Goal: Find specific page/section: Find specific page/section

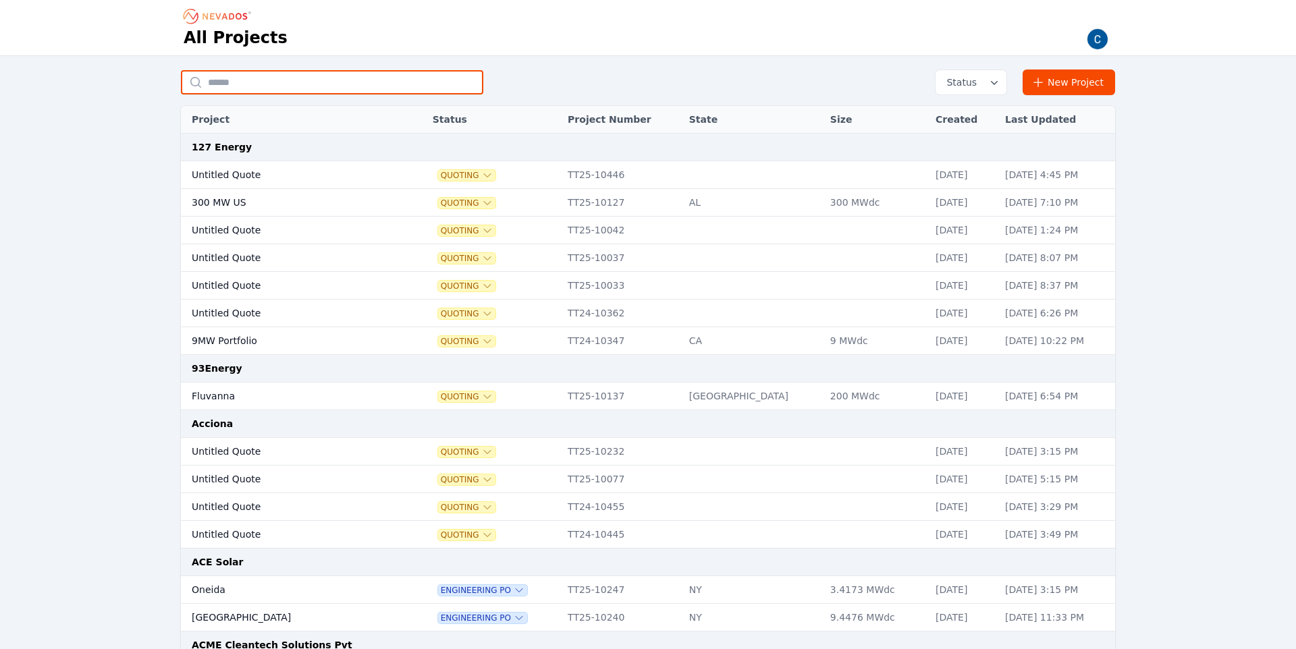
paste input "*******"
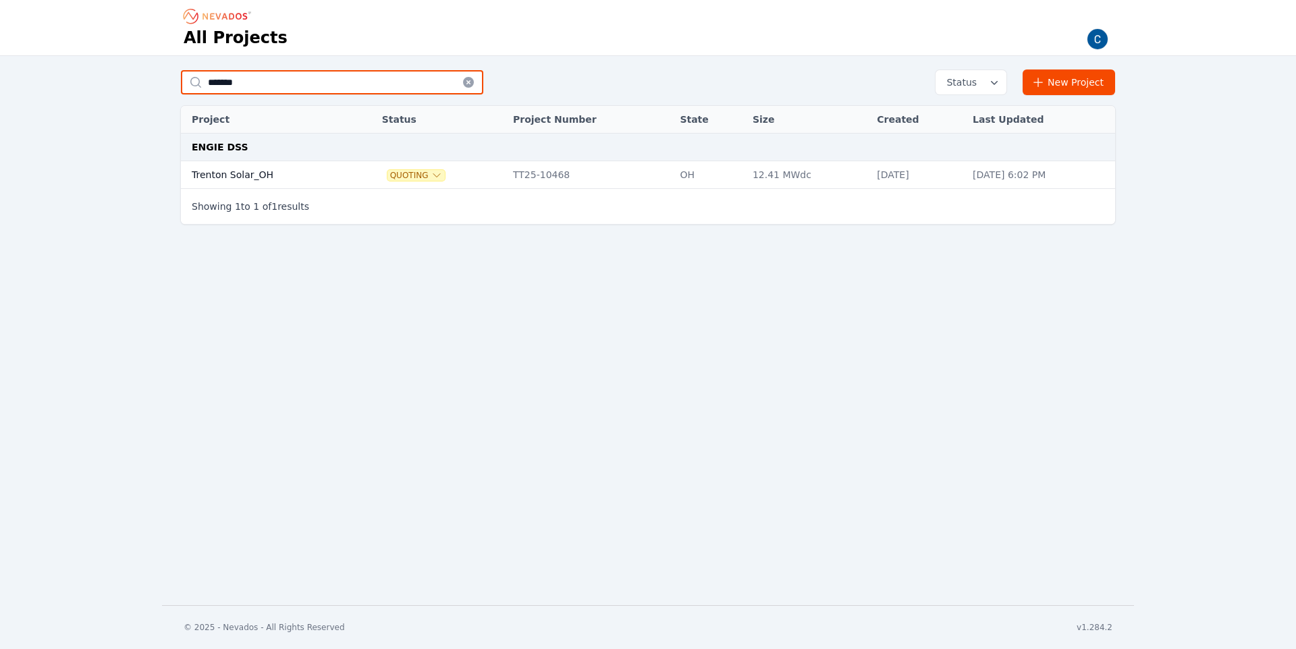
type input "*******"
click at [221, 177] on td "Trenton Solar_OH" at bounding box center [266, 175] width 171 height 28
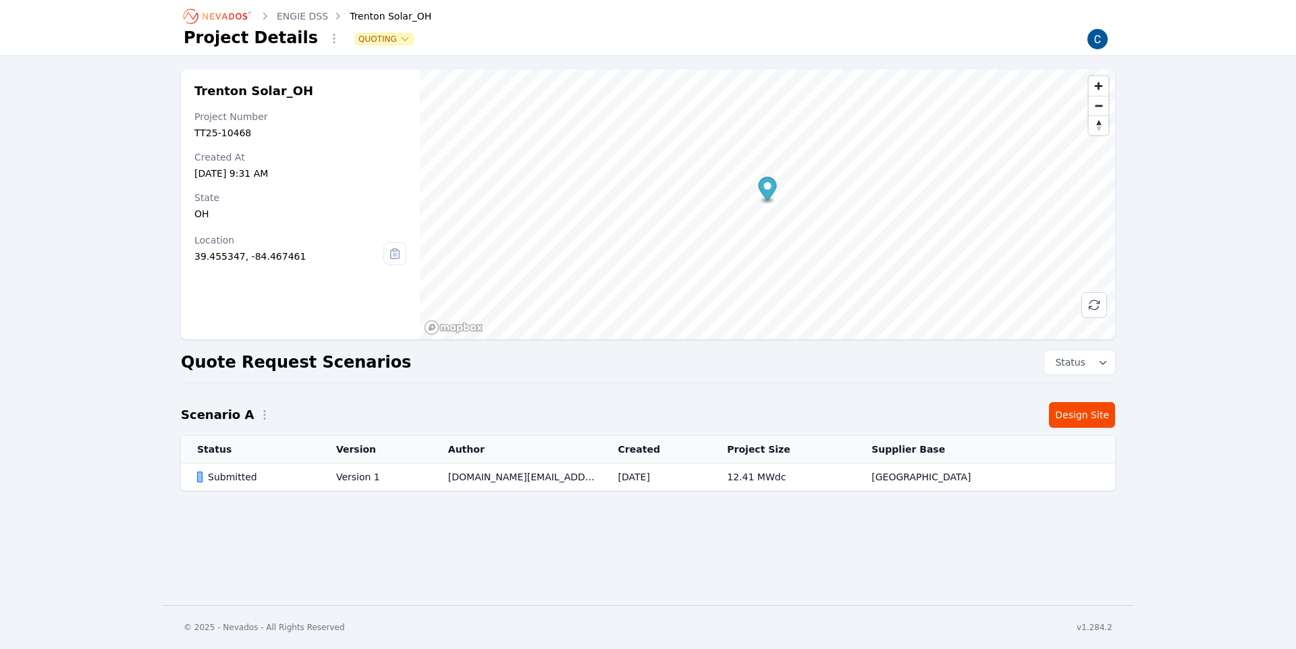
click at [230, 472] on div "Submitted" at bounding box center [255, 476] width 116 height 13
